Goal: Information Seeking & Learning: Learn about a topic

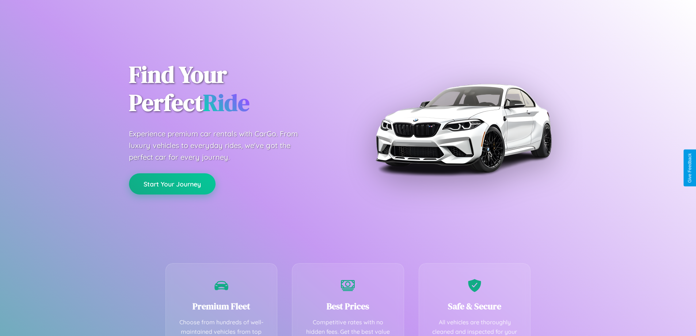
click at [172, 184] on button "Start Your Journey" at bounding box center [172, 183] width 87 height 21
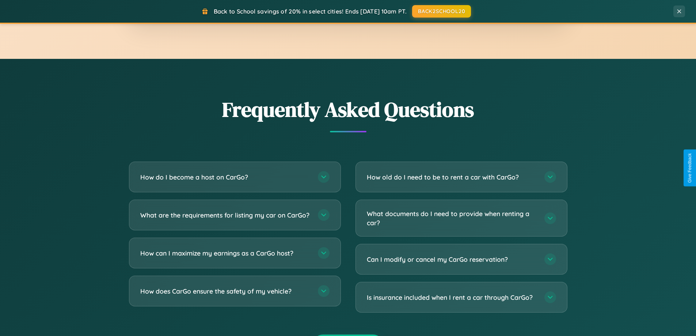
scroll to position [1406, 0]
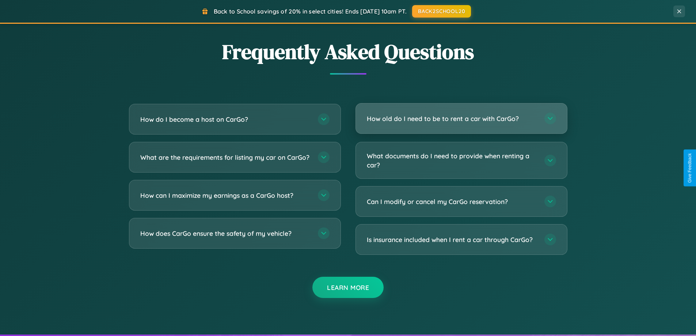
click at [461, 118] on h3 "How old do I need to be to rent a car with CarGo?" at bounding box center [452, 118] width 170 height 9
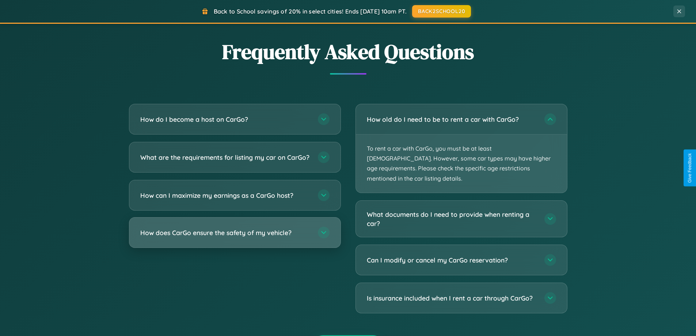
click at [235, 237] on h3 "How does CarGo ensure the safety of my vehicle?" at bounding box center [225, 232] width 170 height 9
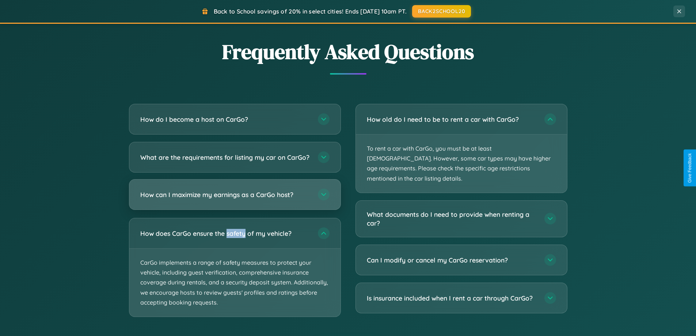
click at [235, 199] on h3 "How can I maximize my earnings as a CarGo host?" at bounding box center [225, 194] width 170 height 9
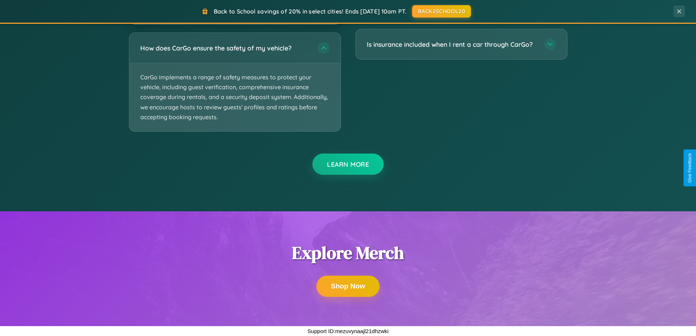
scroll to position [1330, 0]
